Goal: Find specific page/section: Find specific page/section

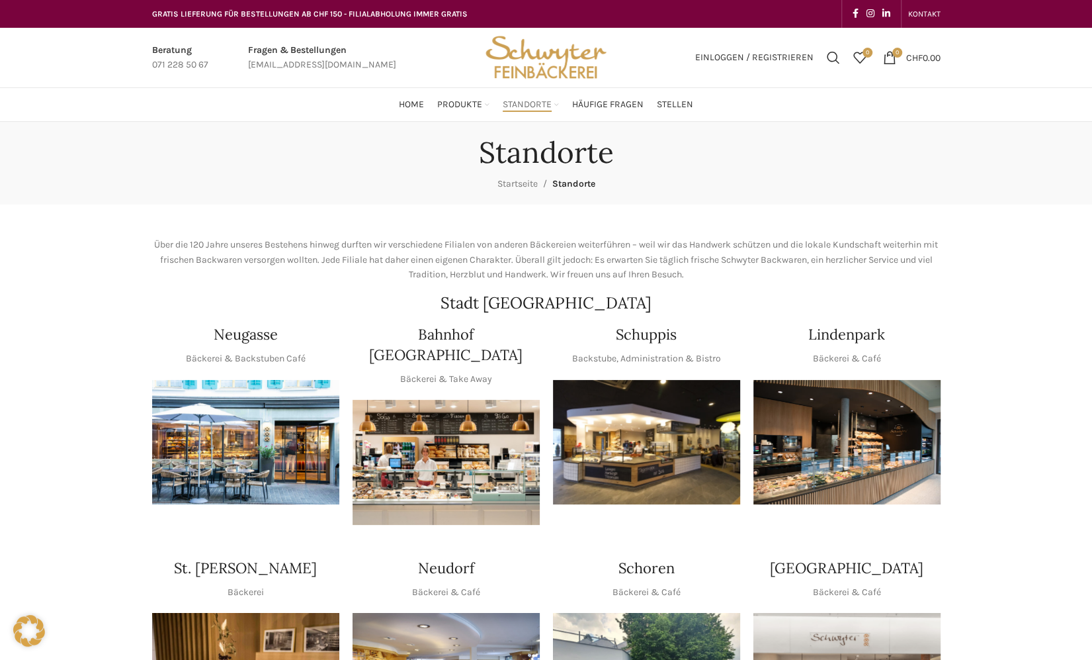
click at [647, 463] on img "1 / 1" at bounding box center [646, 442] width 187 height 125
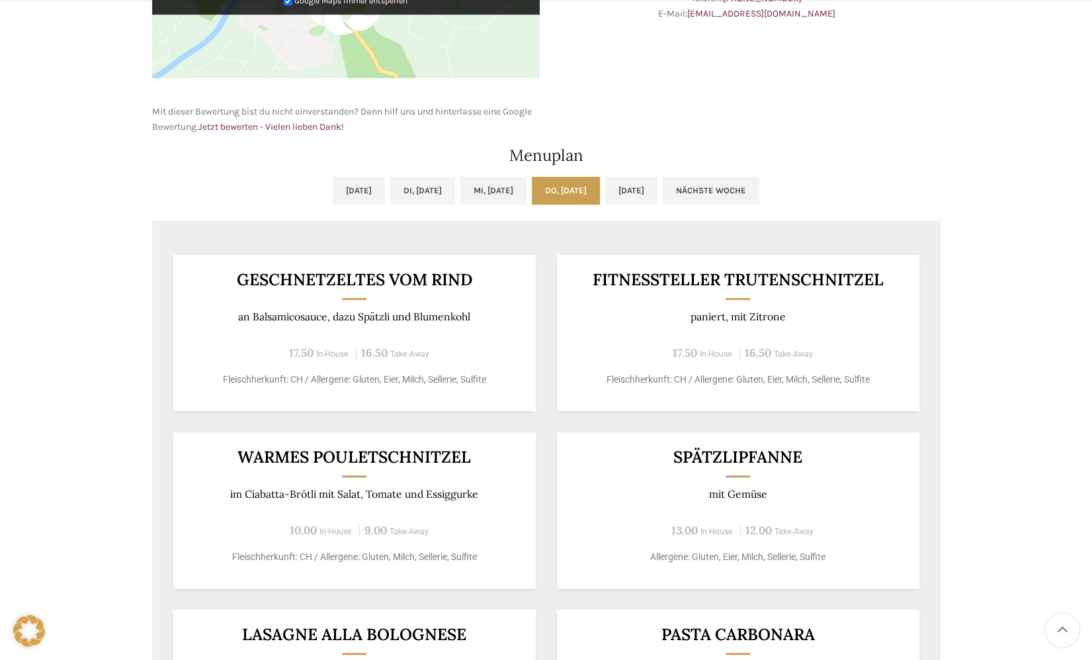
scroll to position [595, 0]
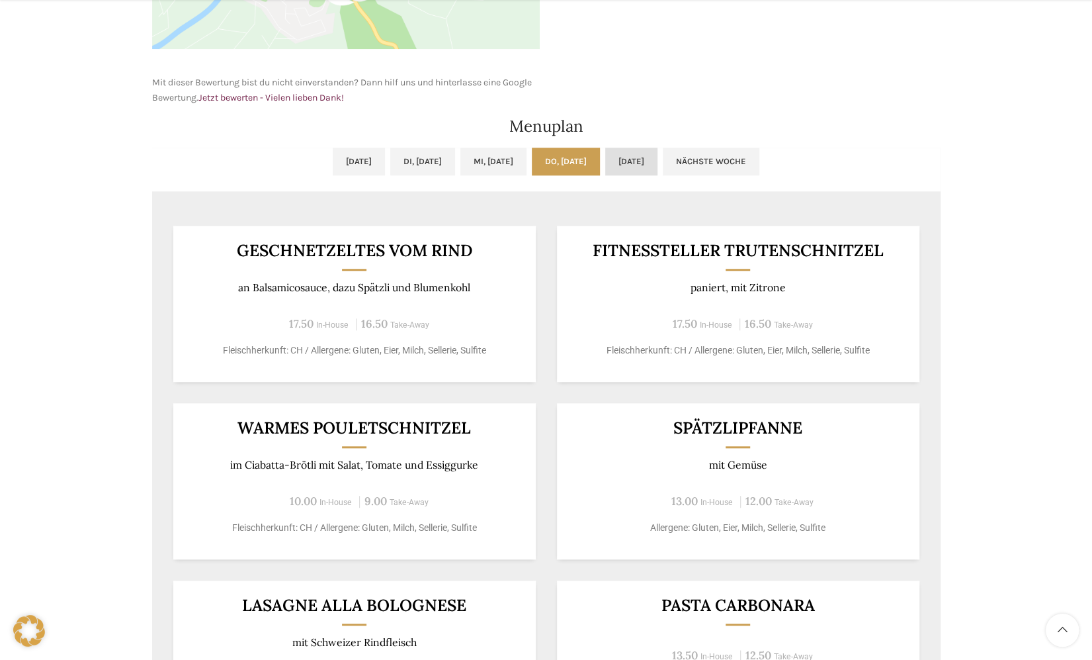
click at [658, 151] on link "[DATE]" at bounding box center [631, 162] width 52 height 28
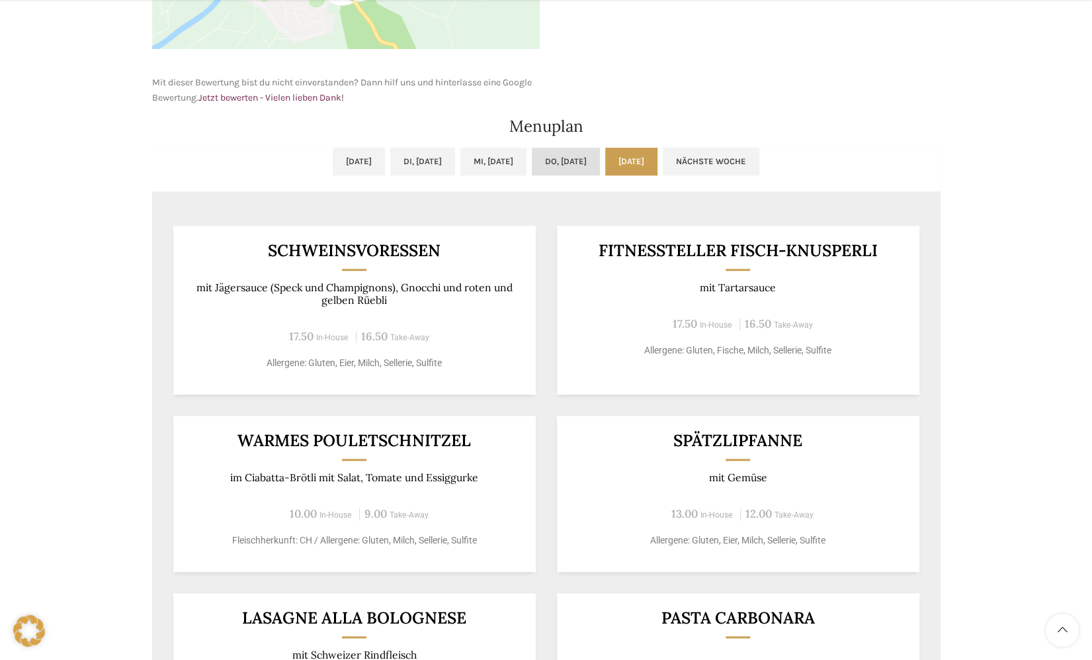
click at [562, 168] on link "Do, [DATE]" at bounding box center [566, 162] width 68 height 28
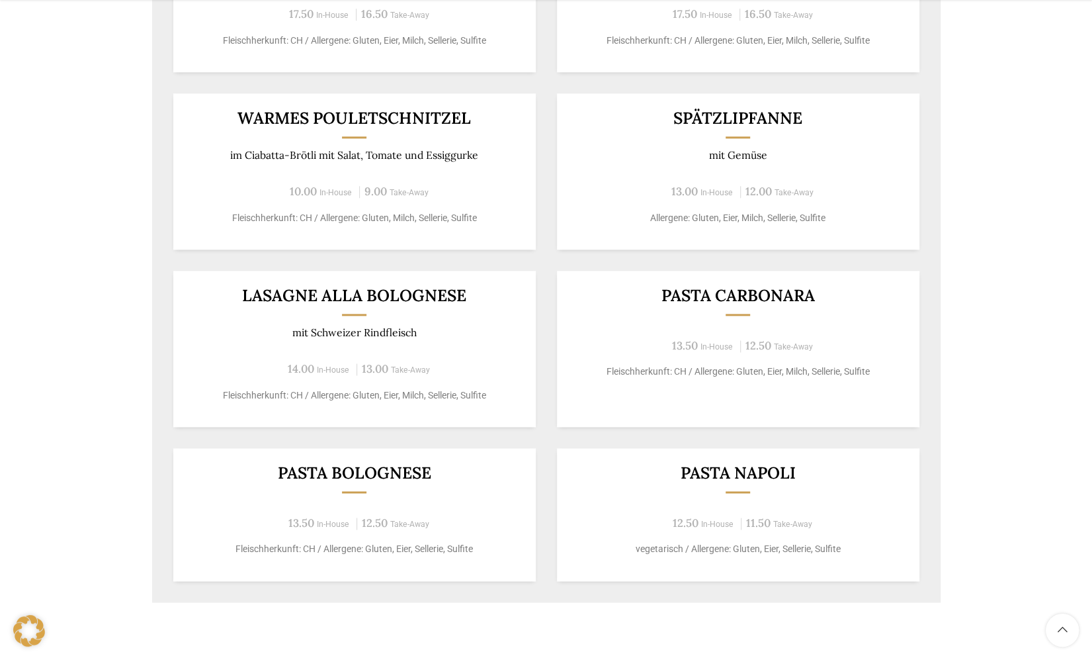
scroll to position [926, 0]
